Goal: Transaction & Acquisition: Purchase product/service

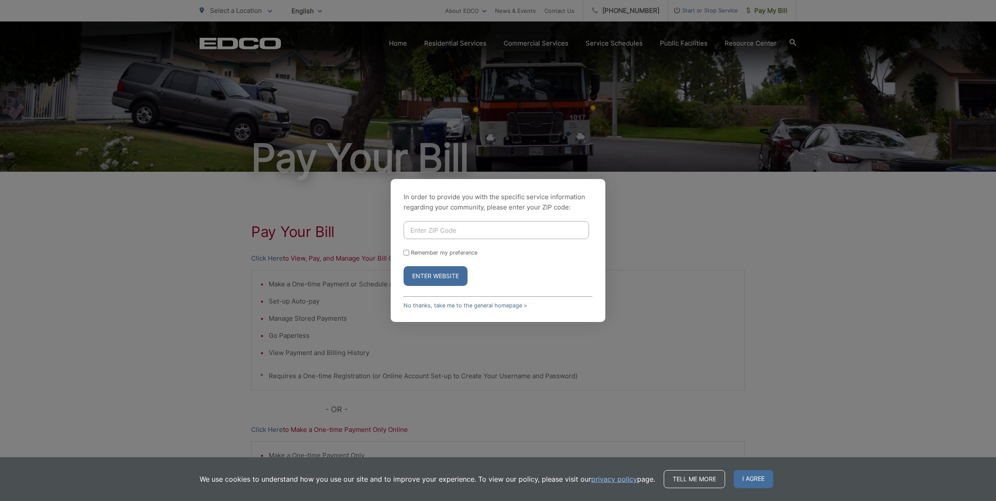
click at [435, 221] on input "Enter ZIP Code" at bounding box center [496, 230] width 185 height 18
type input "92027"
click at [404, 266] on button "Enter Website" at bounding box center [436, 276] width 64 height 20
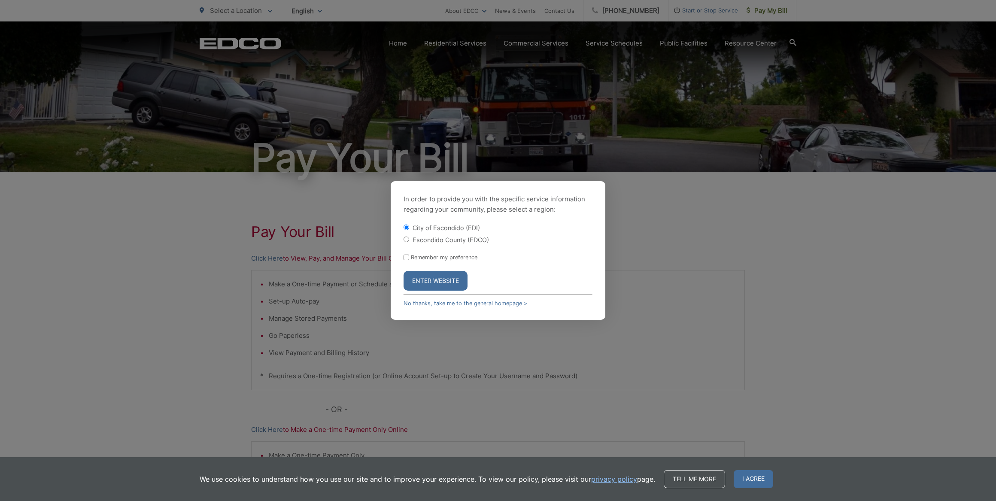
click at [459, 238] on label "Escondido County (EDCO)" at bounding box center [451, 239] width 76 height 7
click at [409, 238] on input "Escondido County (EDCO)" at bounding box center [407, 240] width 6 height 6
radio input "true"
click at [441, 286] on button "Enter Website" at bounding box center [436, 281] width 64 height 20
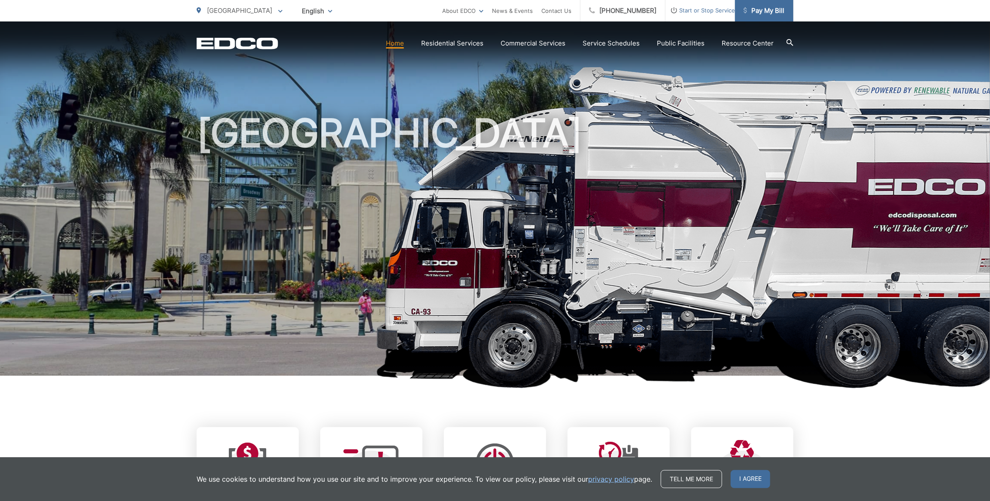
click at [765, 14] on span "Pay My Bill" at bounding box center [764, 11] width 41 height 10
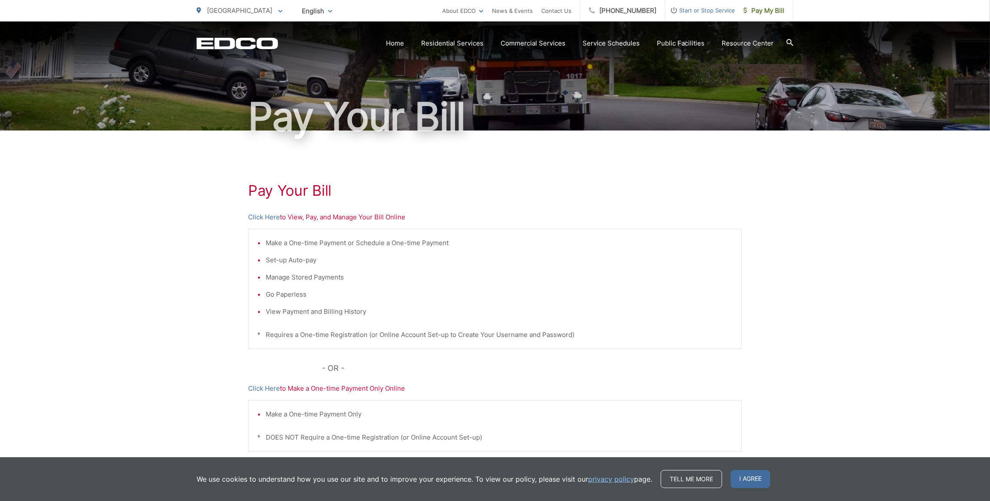
scroll to position [109, 0]
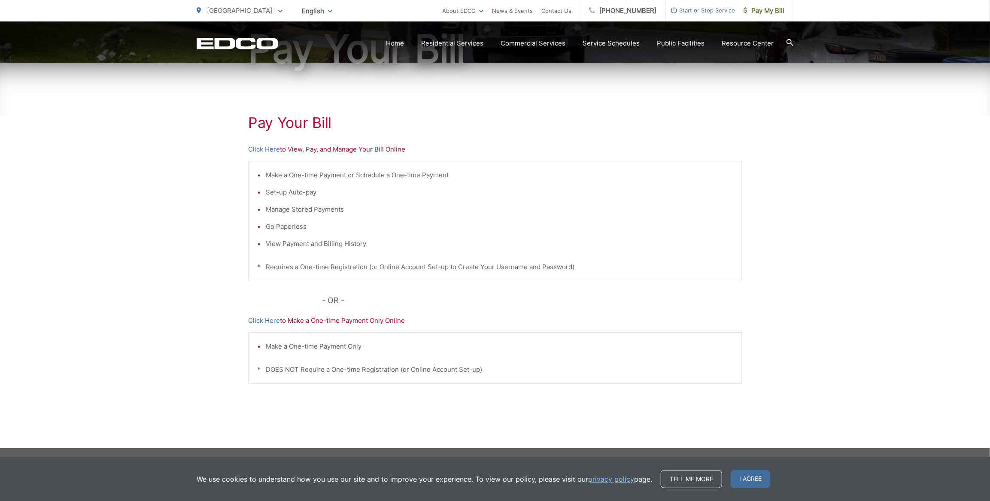
click at [303, 146] on p "Click Here to View, Pay, and Manage Your Bill Online" at bounding box center [495, 149] width 494 height 10
click at [271, 149] on link "Click Here" at bounding box center [264, 149] width 32 height 10
